Goal: Check status: Check status

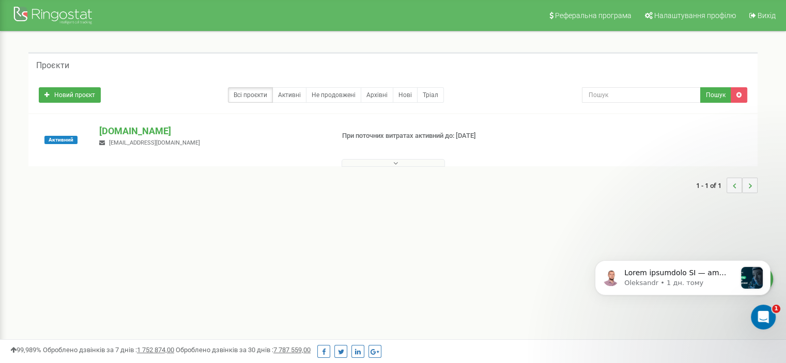
click at [439, 161] on button at bounding box center [392, 163] width 103 height 8
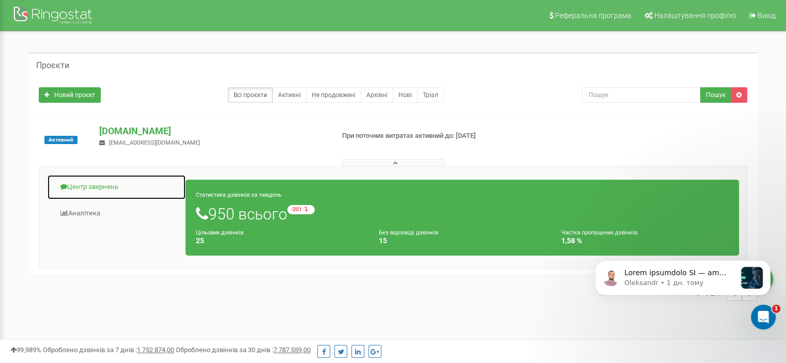
click at [121, 195] on link "Центр звернень" at bounding box center [116, 187] width 139 height 25
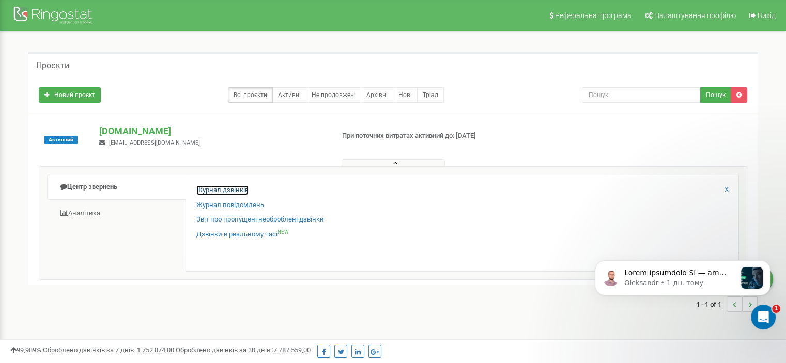
click at [220, 189] on link "Журнал дзвінків" at bounding box center [222, 190] width 52 height 10
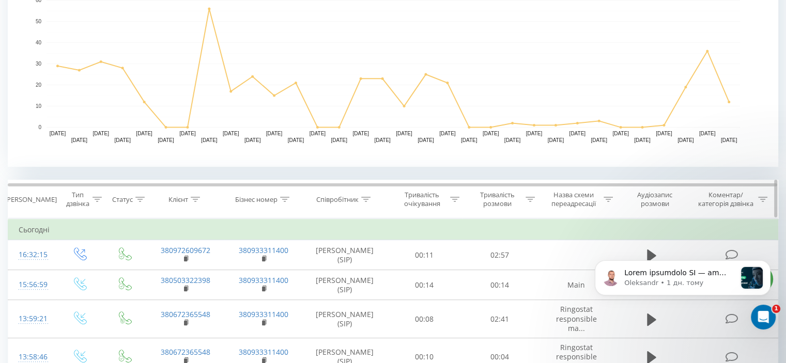
click at [525, 199] on icon at bounding box center [529, 199] width 9 height 5
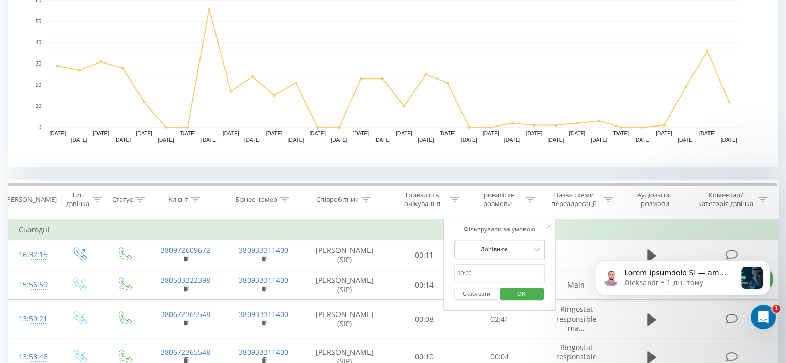
click at [507, 249] on div at bounding box center [493, 249] width 73 height 10
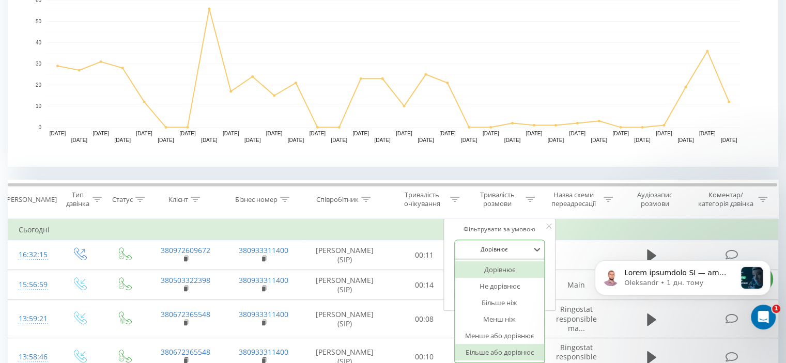
drag, startPoint x: 506, startPoint y: 334, endPoint x: 506, endPoint y: 351, distance: 16.5
click at [506, 351] on div "Дорівнює Не дорівнює Більше ніж Менш ніж Менше або дорівнює Більше або дорівнює" at bounding box center [500, 310] width 90 height 103
click at [506, 351] on div "Більше або дорівнює" at bounding box center [500, 352] width 90 height 17
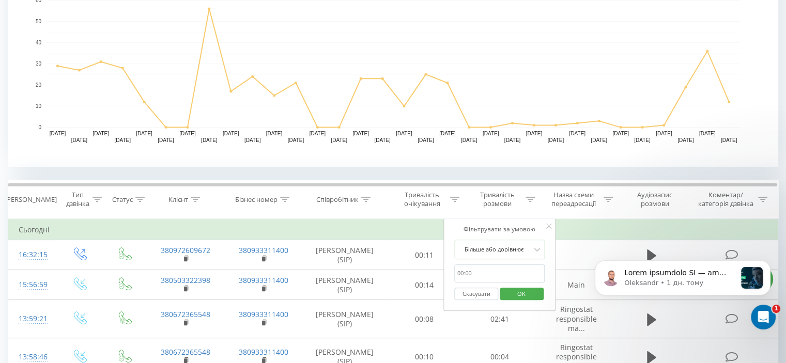
click at [486, 272] on input "text" at bounding box center [499, 273] width 91 height 18
type input "01:00"
click at [524, 290] on span "OK" at bounding box center [521, 294] width 29 height 16
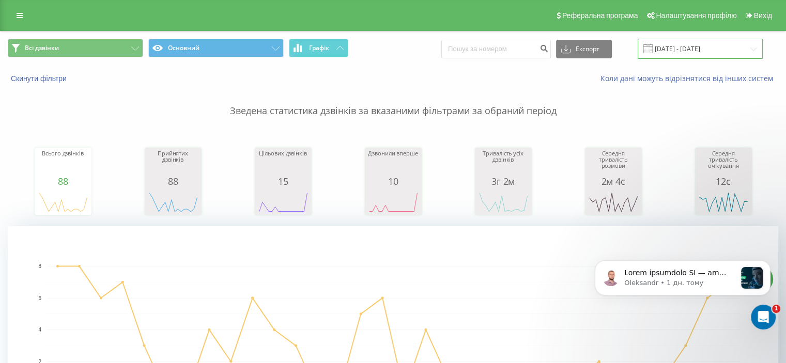
click at [711, 51] on input "21.07.2025 - 21.08.2025" at bounding box center [699, 49] width 125 height 20
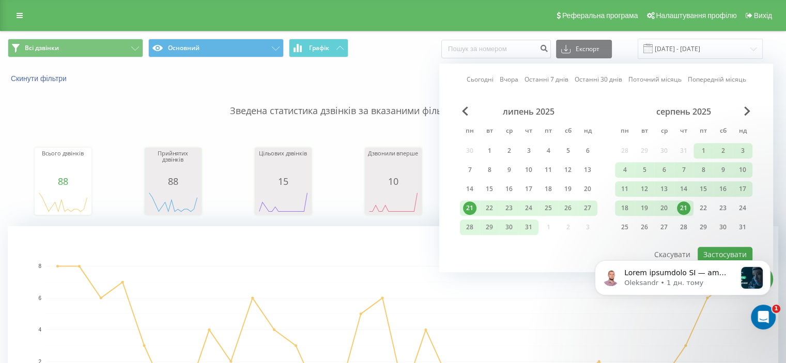
click at [482, 75] on link "Сьогодні" at bounding box center [479, 80] width 27 height 10
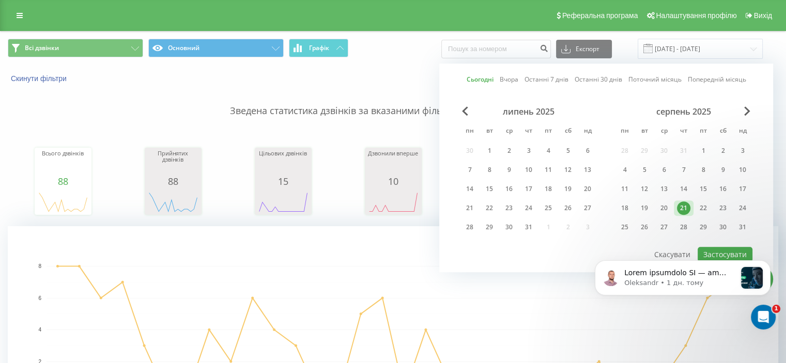
click at [718, 295] on div "Oleksandr • 1 дн. тому" at bounding box center [682, 295] width 190 height 0
click at [717, 253] on div "Oleksandr • 1 дн. тому" at bounding box center [682, 230] width 190 height 129
click at [716, 253] on div "Oleksandr • 1 дн. тому" at bounding box center [682, 230] width 190 height 129
click at [712, 248] on div "Oleksandr • 1 дн. тому" at bounding box center [682, 230] width 190 height 129
click at [712, 249] on div "Oleksandr • 1 дн. тому" at bounding box center [682, 230] width 190 height 129
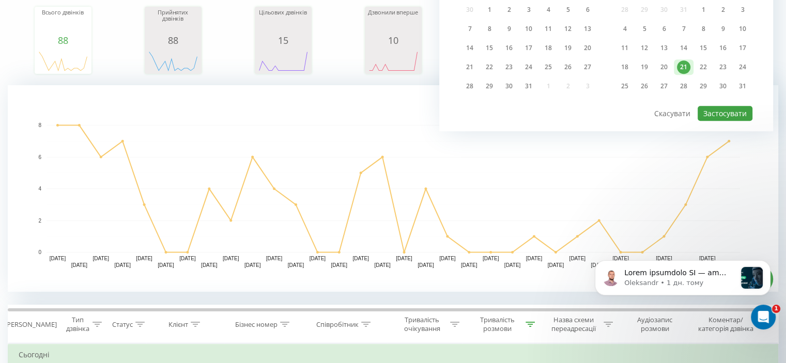
scroll to position [52, 0]
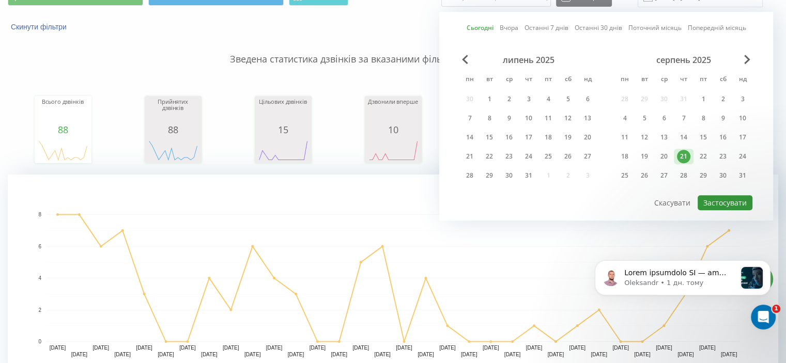
click at [728, 205] on button "Застосувати" at bounding box center [724, 202] width 55 height 15
type input "21.08.2025 - 21.08.2025"
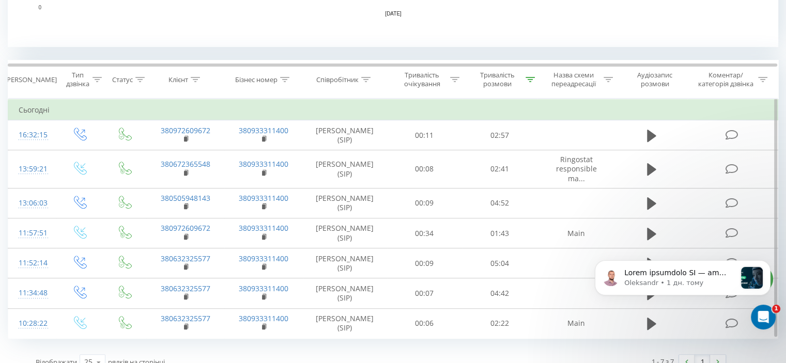
scroll to position [399, 0]
